Goal: Find specific page/section: Find specific page/section

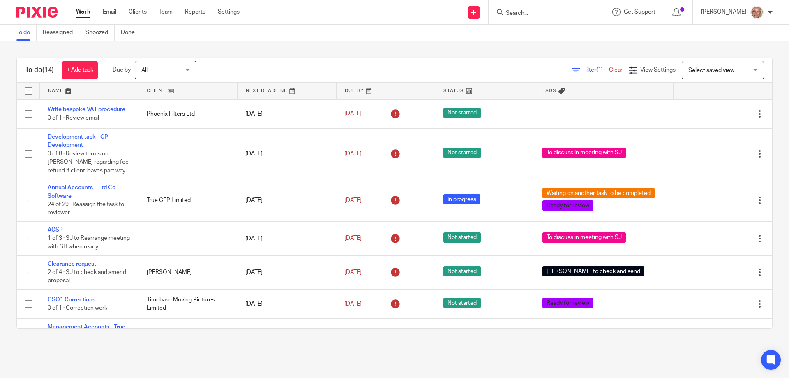
click at [530, 13] on input "Search" at bounding box center [542, 13] width 74 height 7
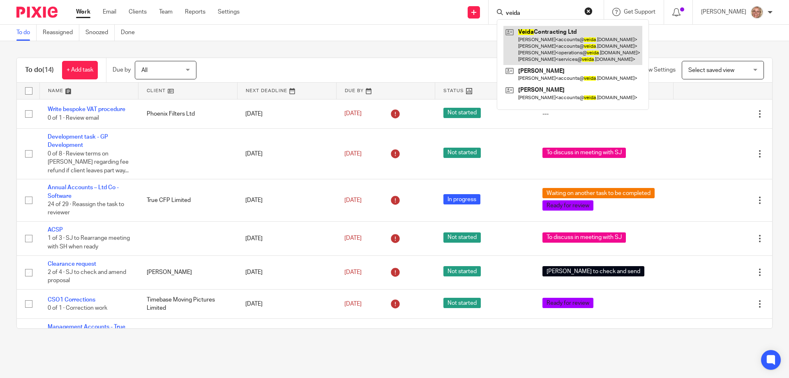
type input "veida"
click at [557, 38] on link at bounding box center [573, 45] width 139 height 39
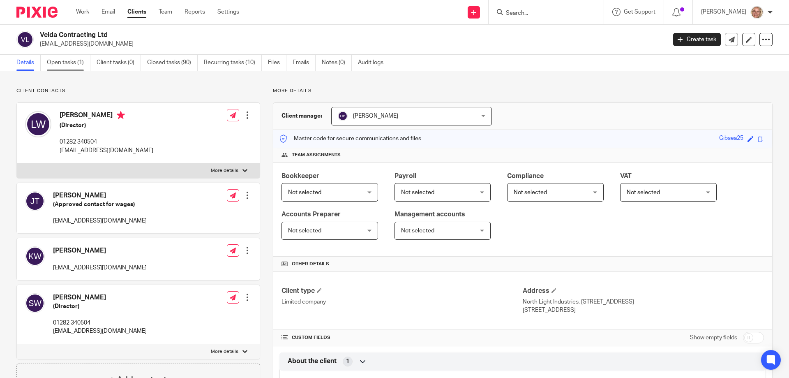
click at [63, 65] on link "Open tasks (1)" at bounding box center [69, 63] width 44 height 16
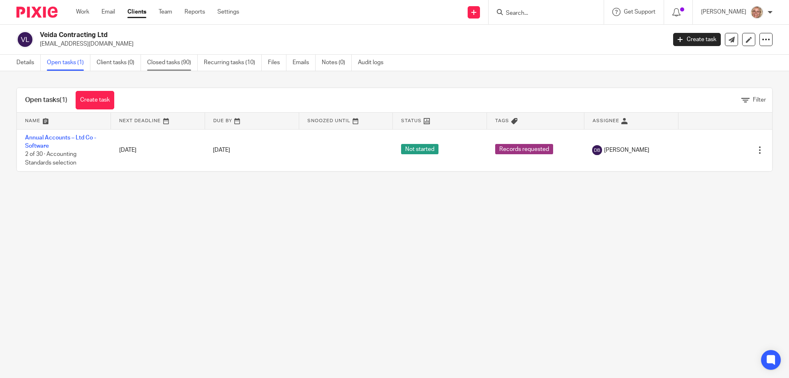
click at [159, 65] on link "Closed tasks (90)" at bounding box center [172, 63] width 51 height 16
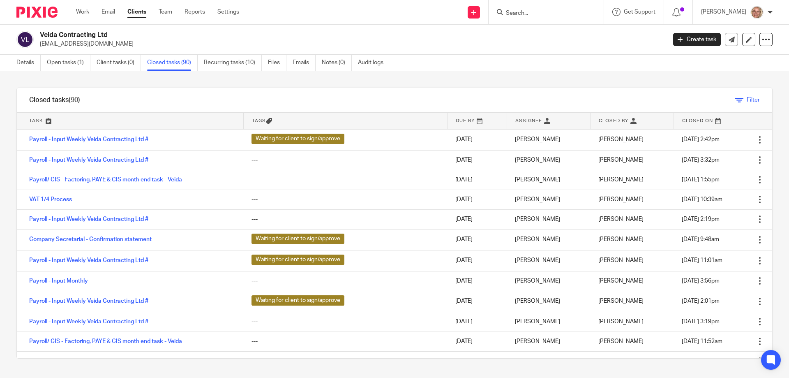
click at [736, 100] on icon at bounding box center [740, 100] width 8 height 8
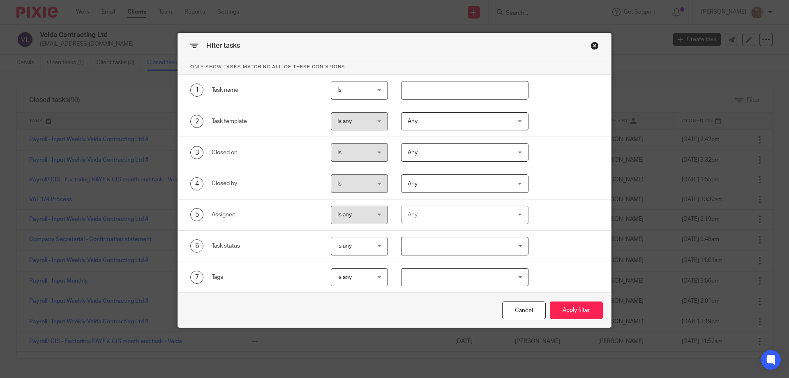
click at [444, 85] on input "text" at bounding box center [465, 90] width 128 height 19
click at [457, 131] on div "2 Task template Is any Is any Is any Is not is_any Any Any Any Custom tasks AML…" at bounding box center [394, 121] width 433 height 31
click at [457, 122] on span "Any" at bounding box center [456, 121] width 97 height 17
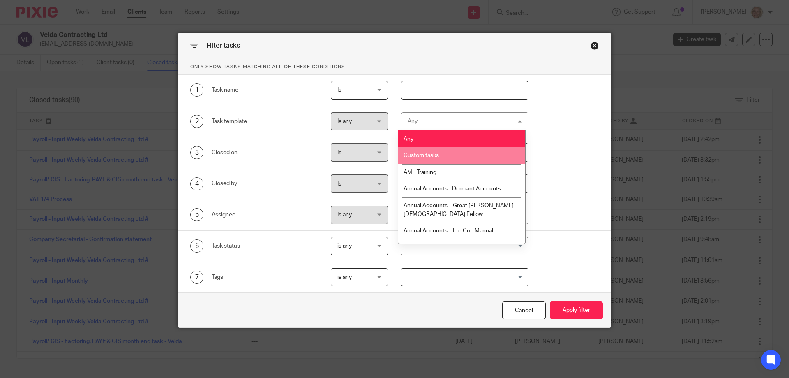
scroll to position [58, 0]
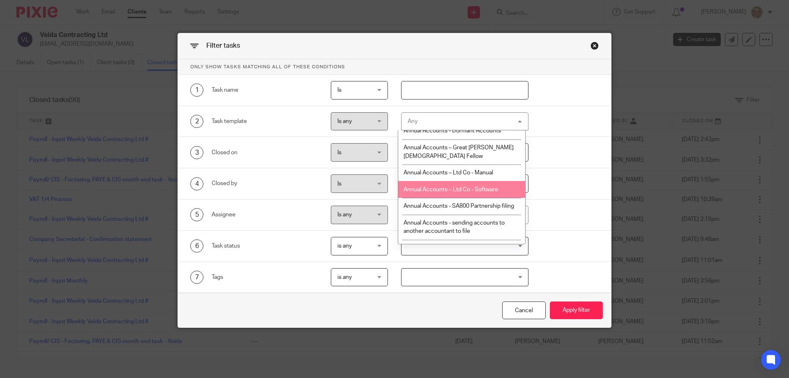
click at [488, 185] on li "Annual Accounts – Ltd Co - Software" at bounding box center [461, 189] width 127 height 17
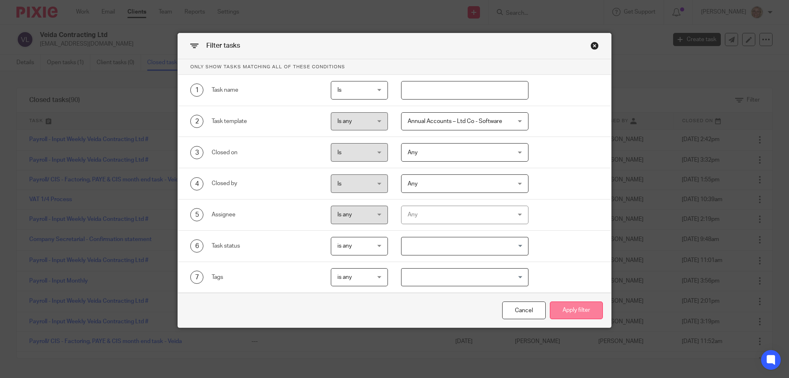
click at [573, 311] on button "Apply filter" at bounding box center [576, 310] width 53 height 18
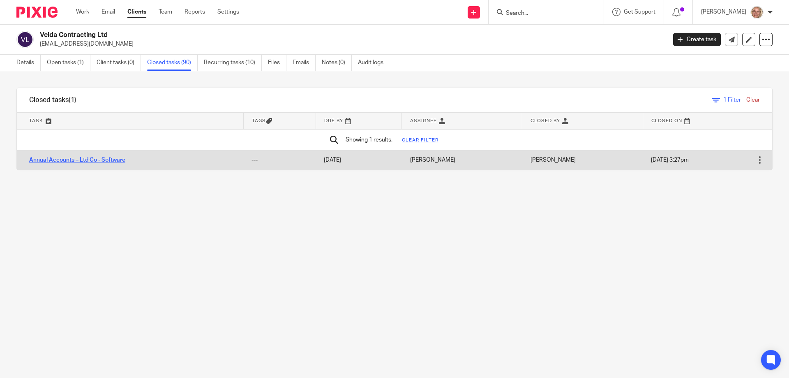
click at [116, 160] on link "Annual Accounts – Ltd Co - Software" at bounding box center [77, 160] width 96 height 6
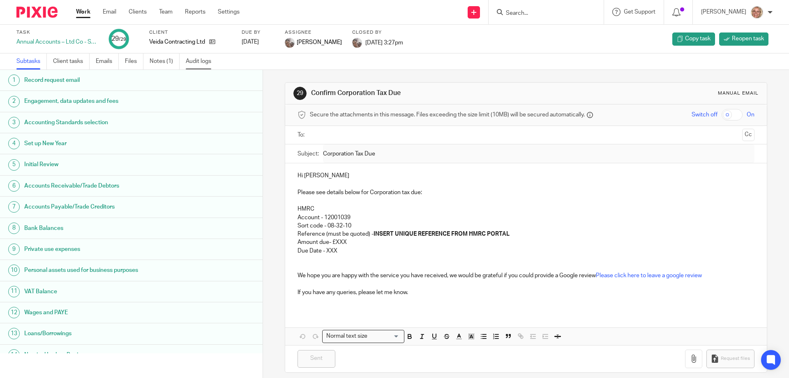
click at [195, 65] on link "Audit logs" at bounding box center [202, 61] width 32 height 16
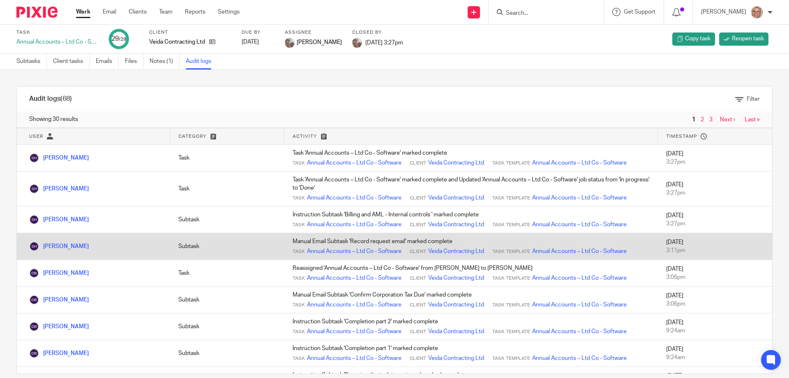
scroll to position [123, 0]
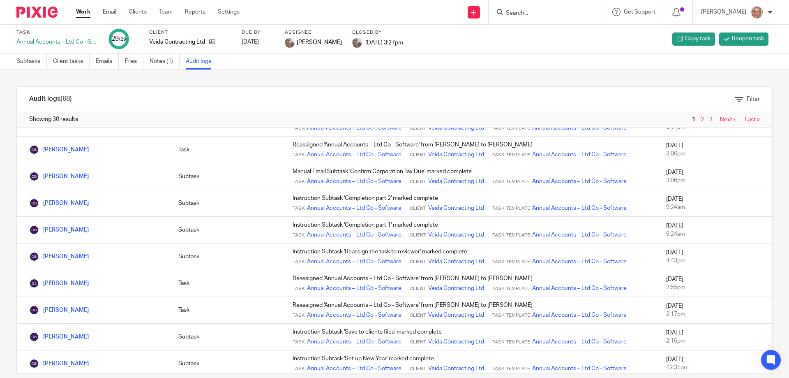
click at [81, 11] on link "Work" at bounding box center [83, 12] width 14 height 8
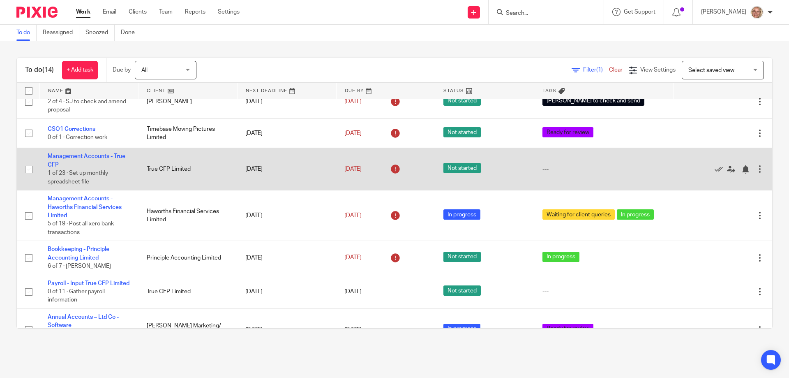
scroll to position [294, 0]
